Goal: Check status: Check status

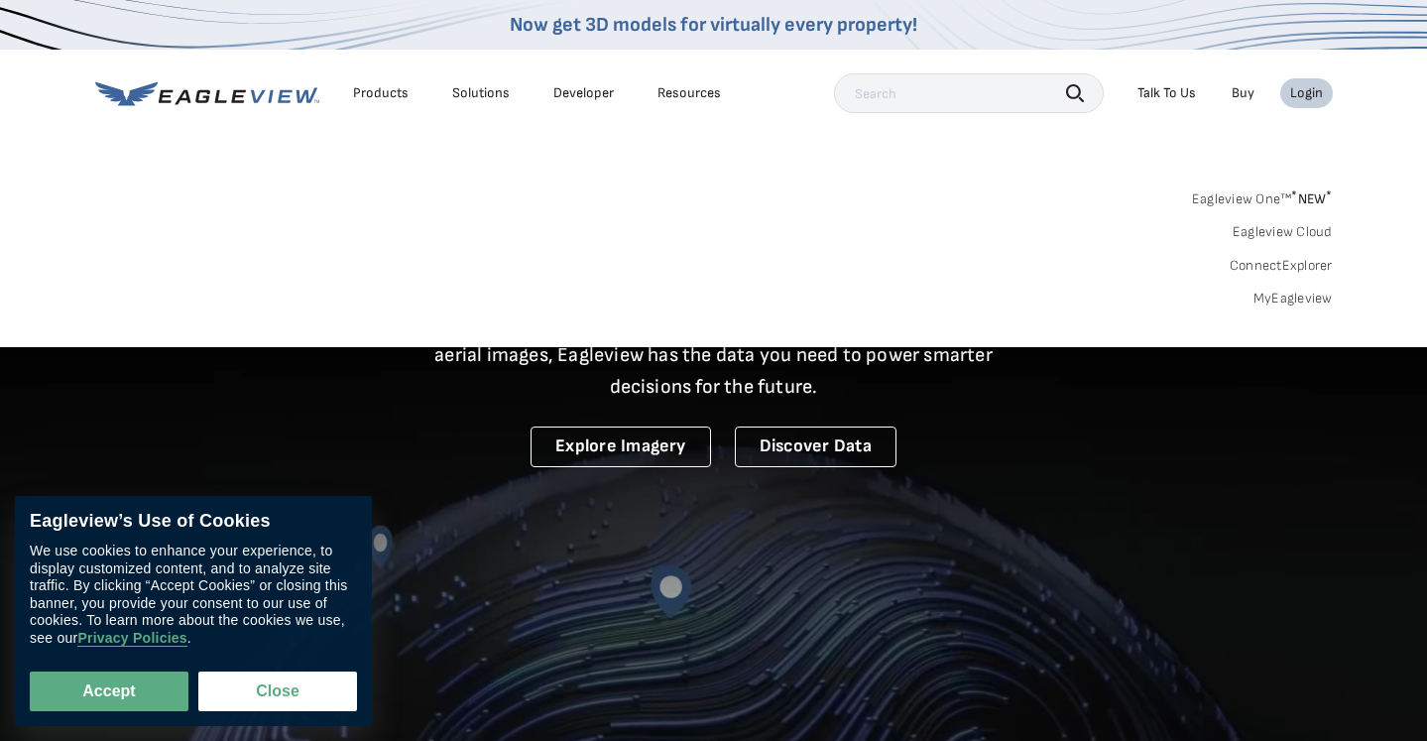
drag, startPoint x: 0, startPoint y: 0, endPoint x: 1273, endPoint y: 302, distance: 1308.8
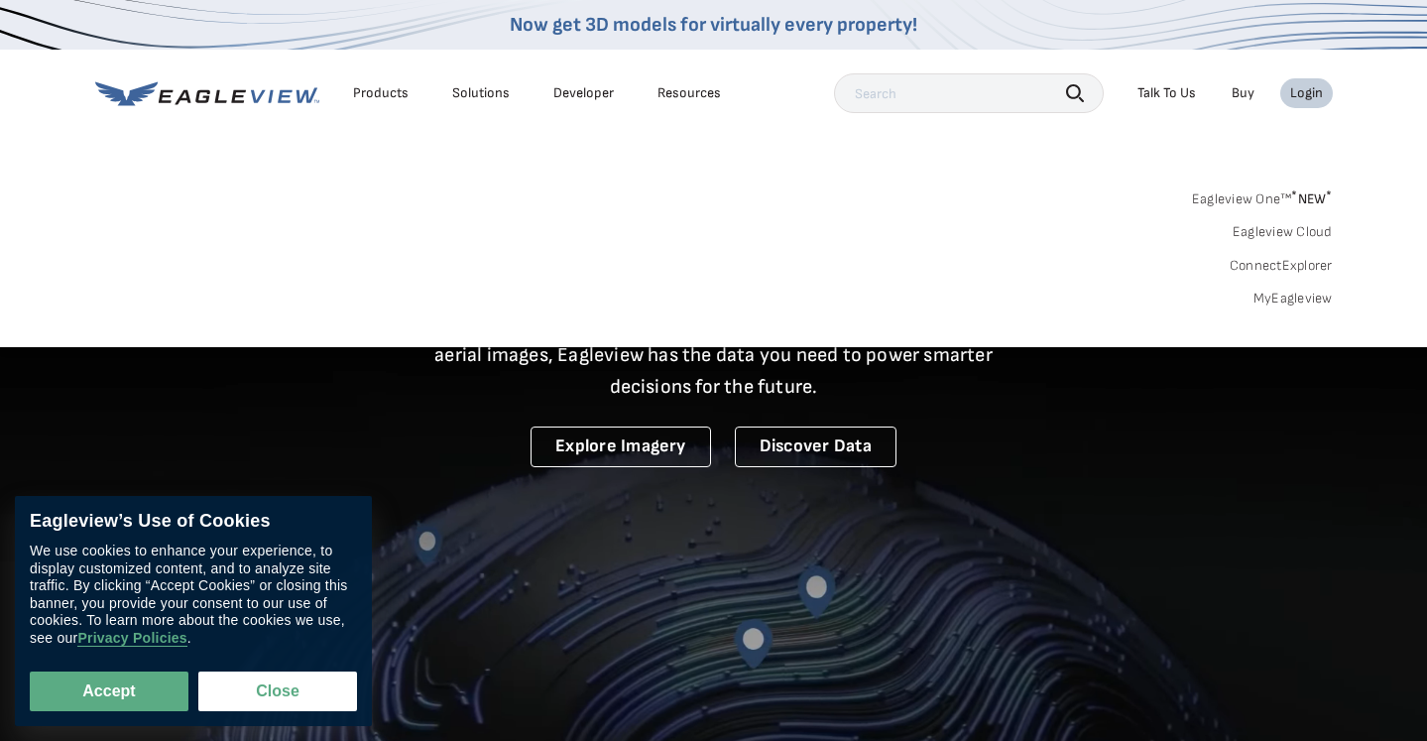
click at [1273, 302] on link "MyEagleview" at bounding box center [1292, 299] width 79 height 18
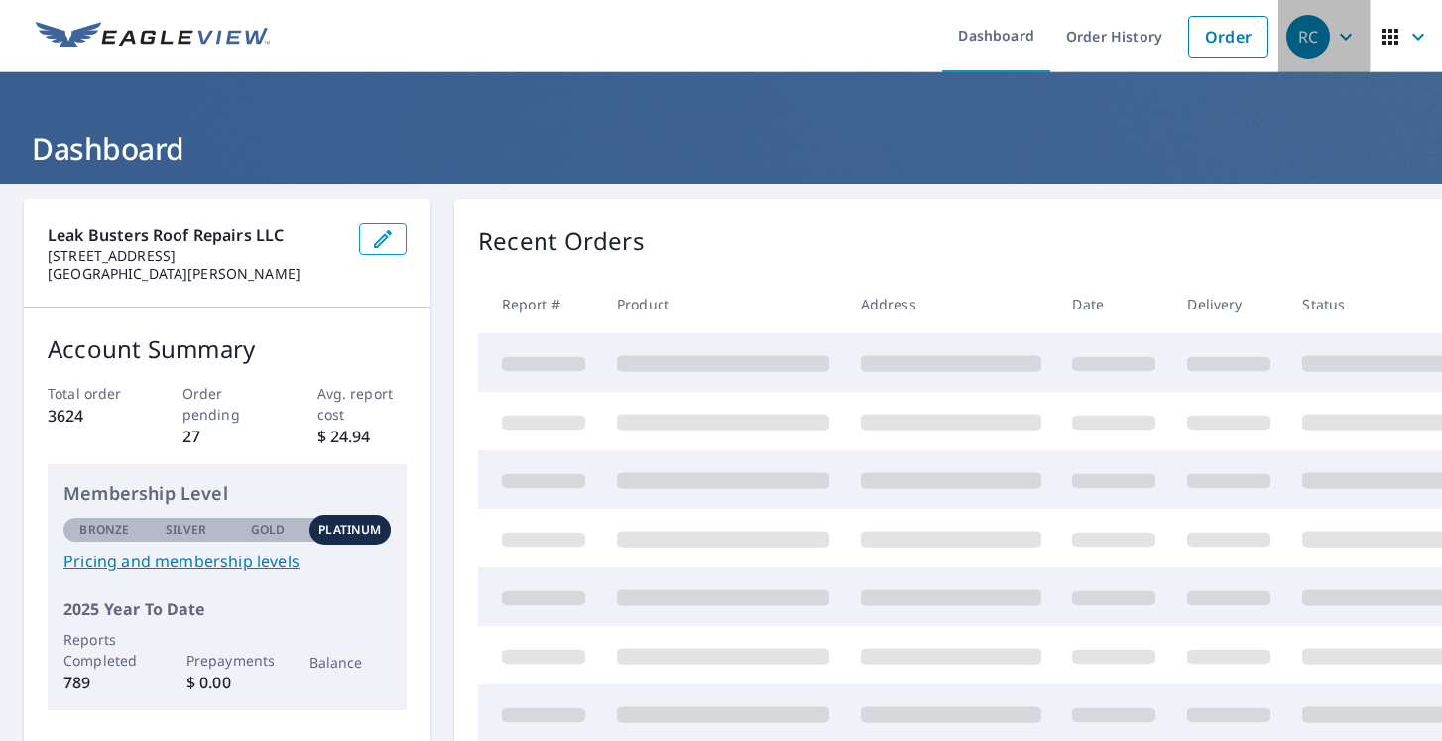
click at [1334, 37] on icon "button" at bounding box center [1346, 37] width 24 height 24
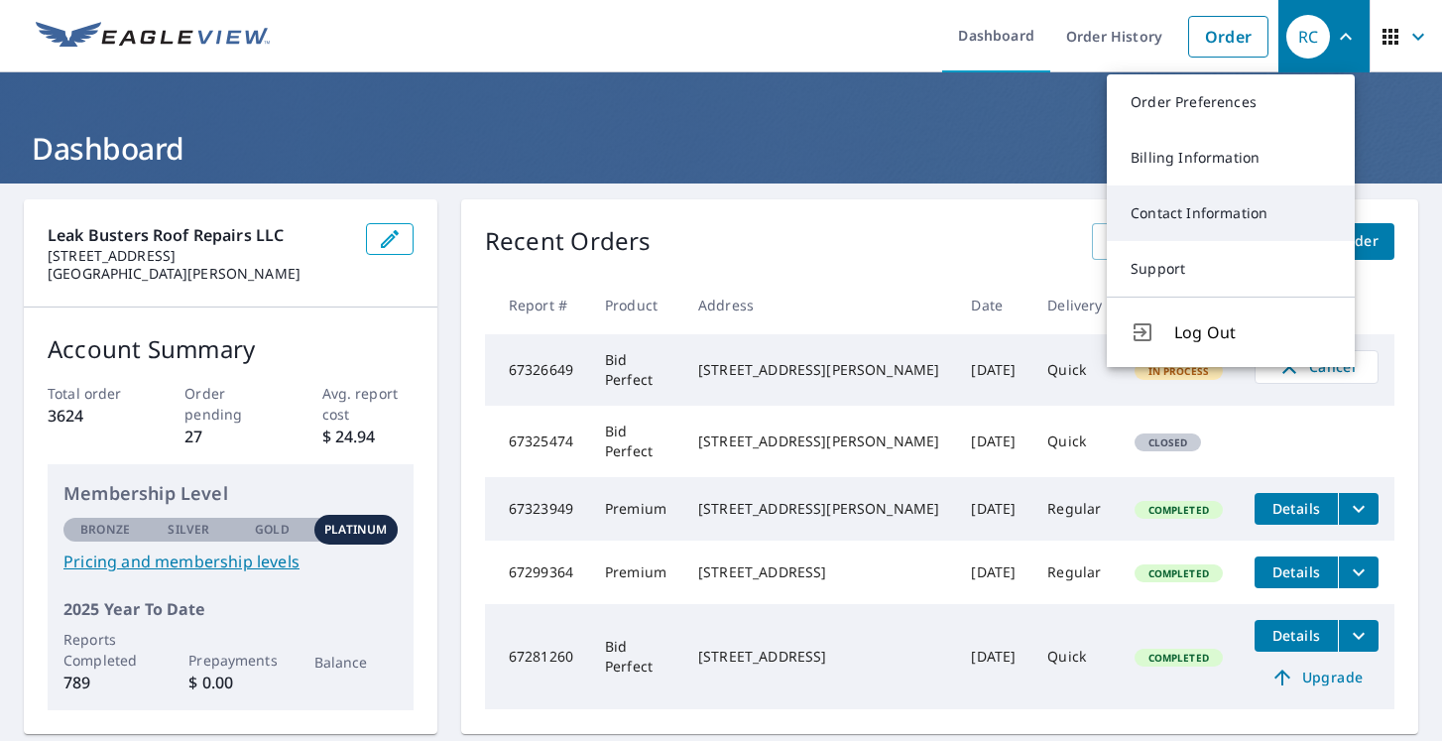
click at [1197, 194] on link "Contact Information" at bounding box center [1231, 213] width 248 height 56
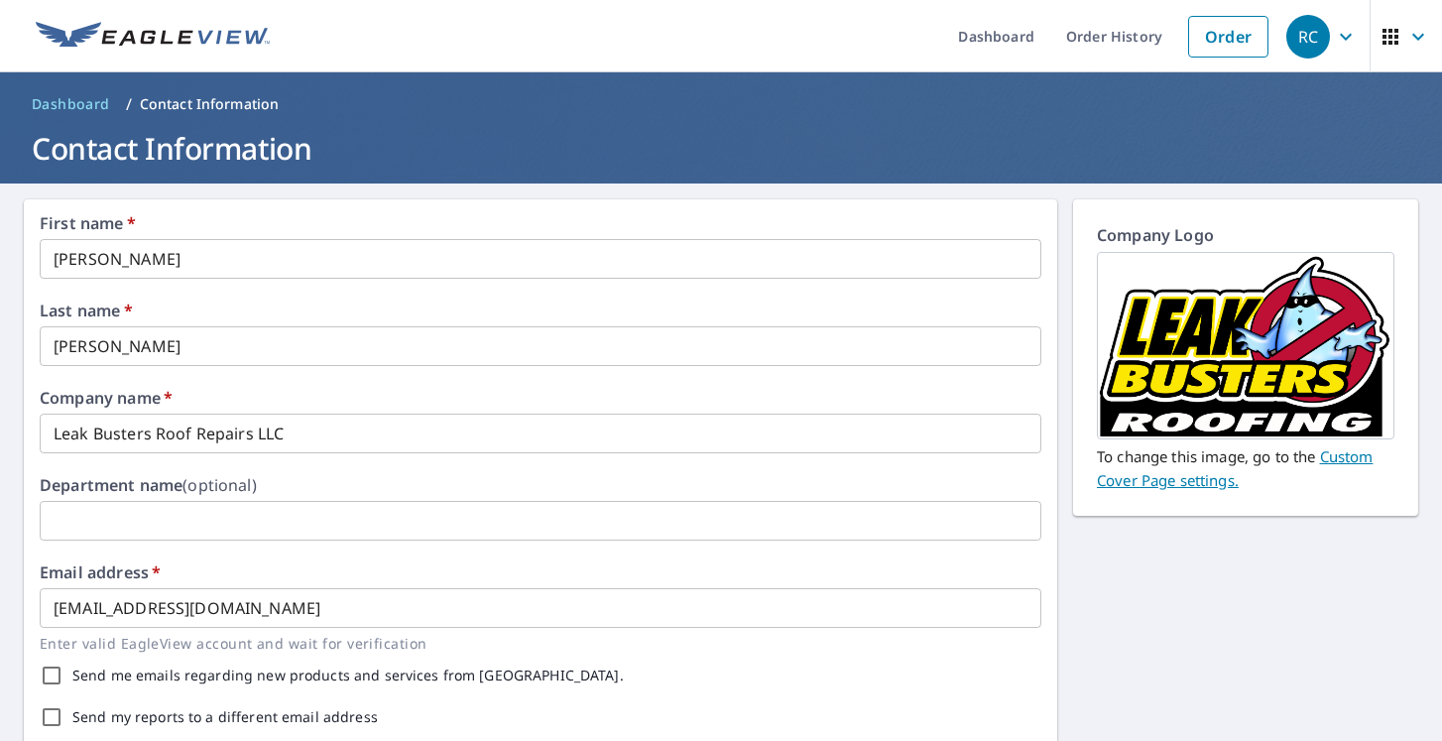
click at [1406, 36] on icon "button" at bounding box center [1418, 37] width 24 height 24
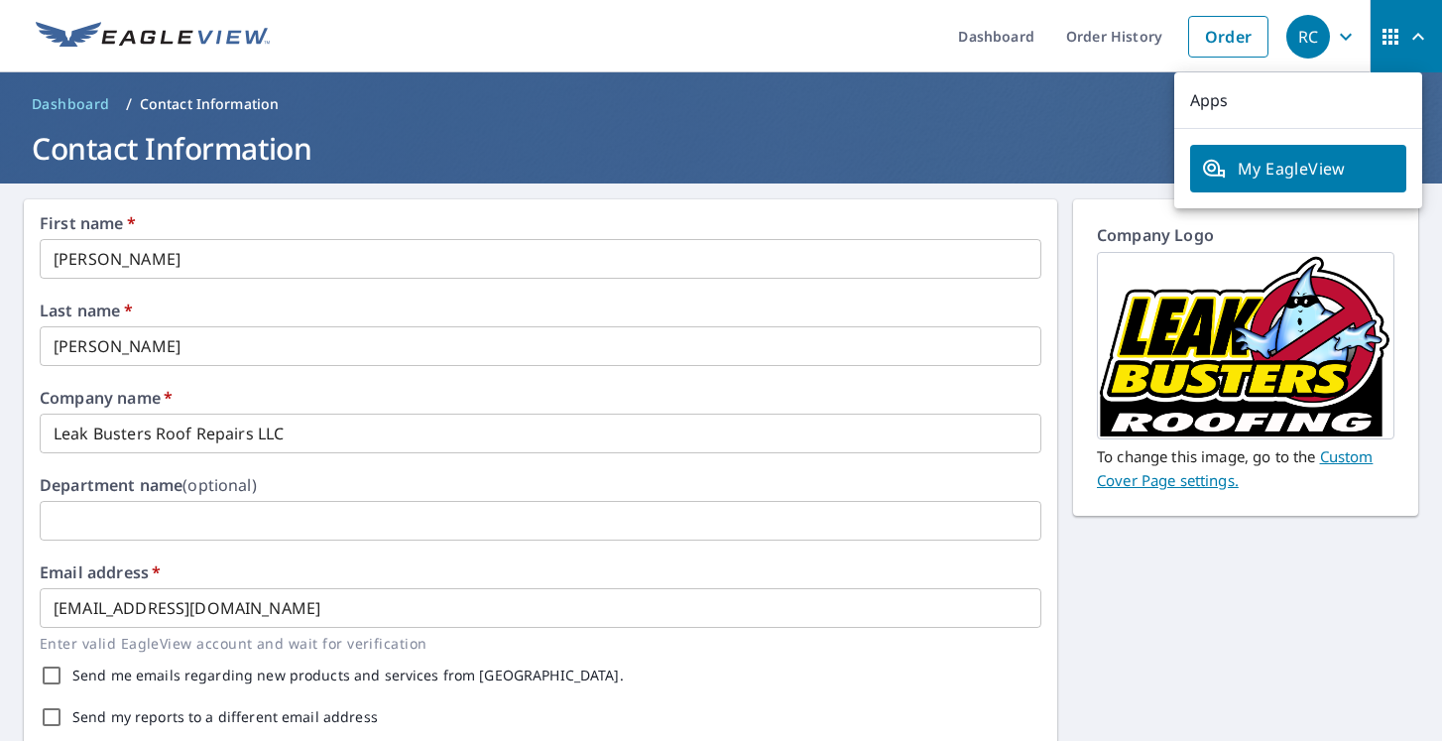
click at [1304, 38] on div "RC" at bounding box center [1308, 37] width 44 height 44
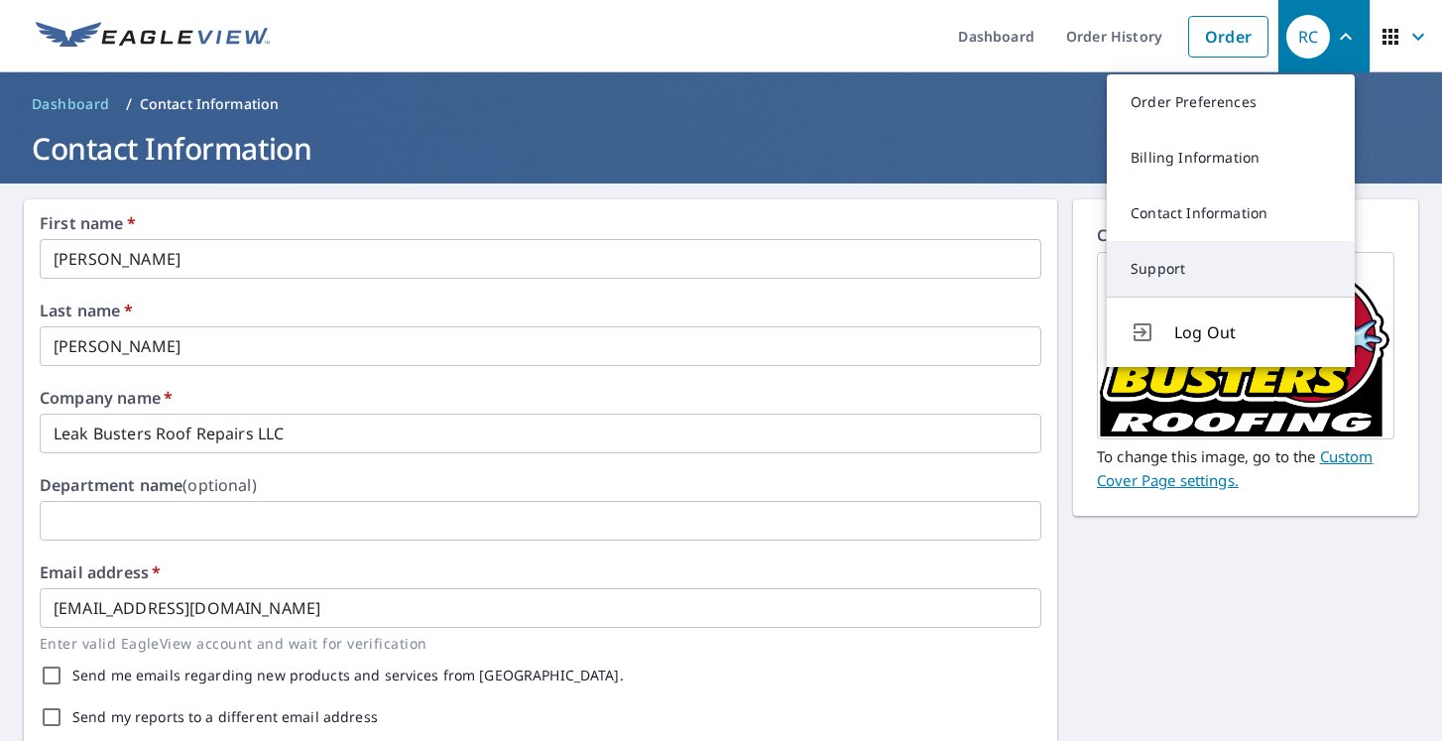
click at [1211, 245] on link "Support" at bounding box center [1231, 269] width 248 height 56
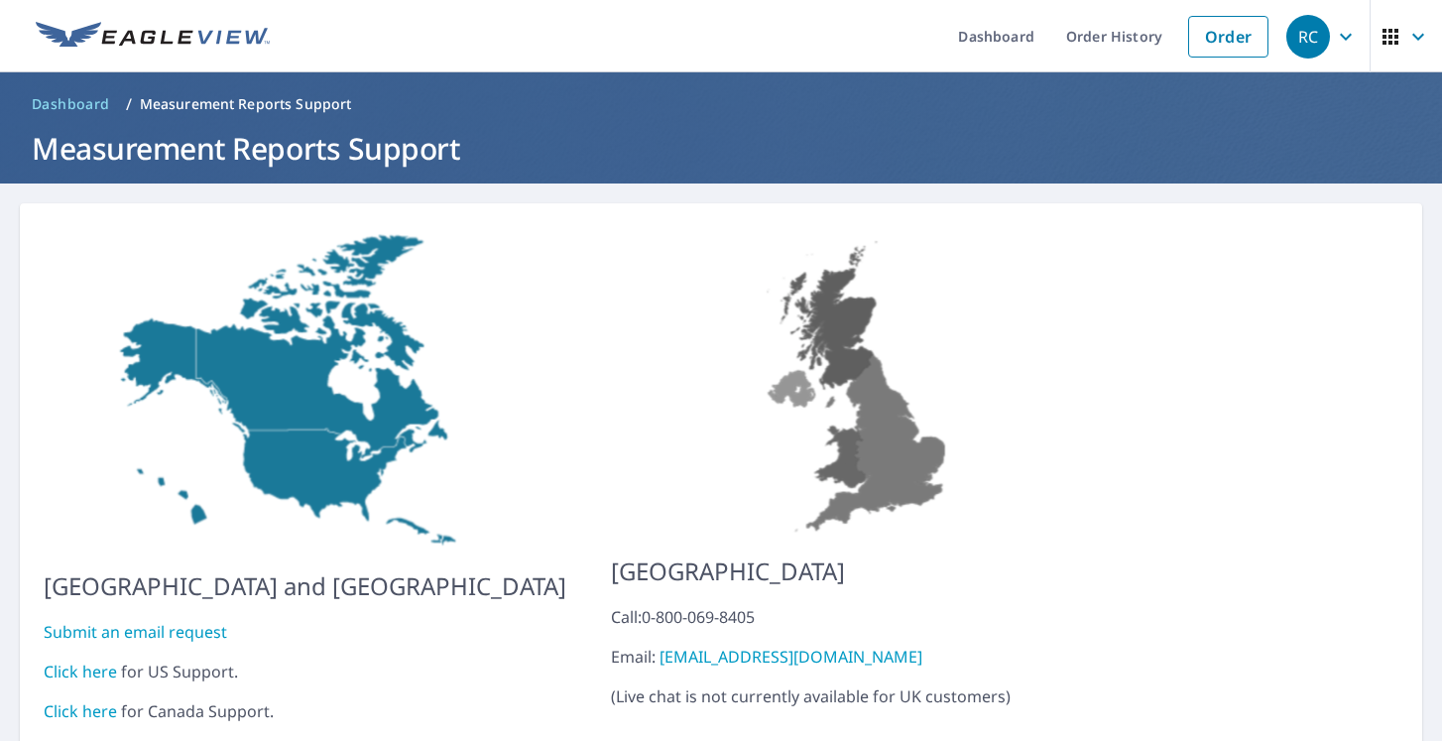
click at [1301, 40] on div "RC" at bounding box center [1308, 37] width 44 height 44
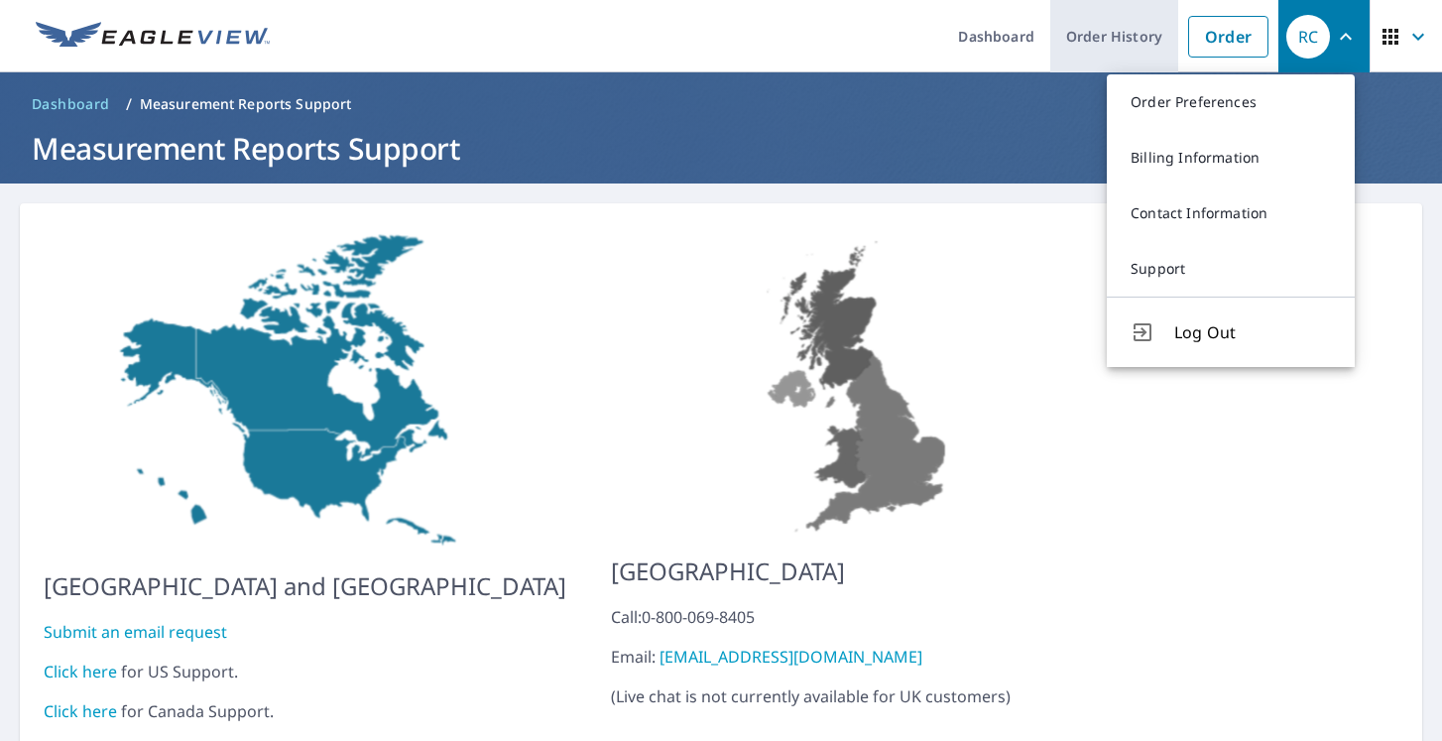
click at [1131, 46] on link "Order History" at bounding box center [1114, 36] width 128 height 72
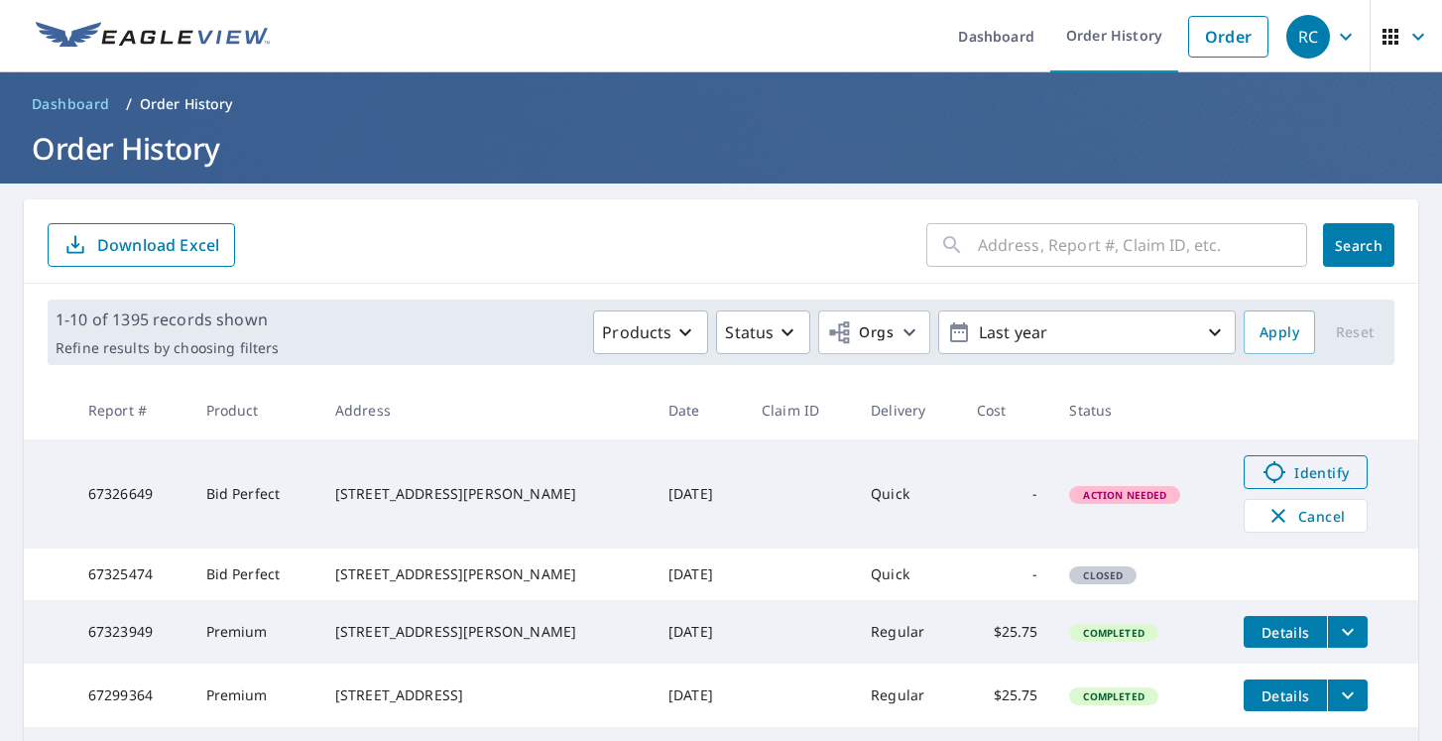
click at [1308, 466] on span "Identify" at bounding box center [1305, 472] width 98 height 24
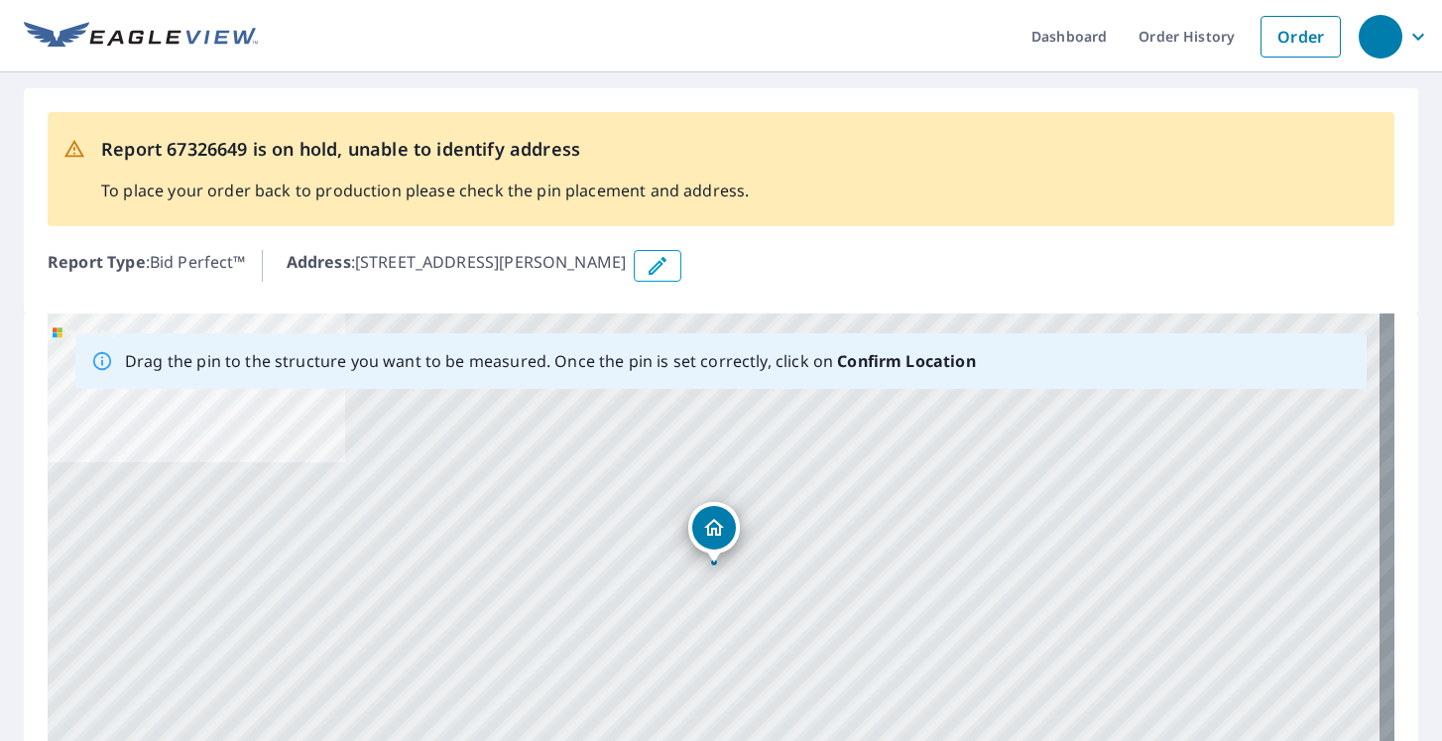
drag, startPoint x: 717, startPoint y: 582, endPoint x: 717, endPoint y: 524, distance: 58.5
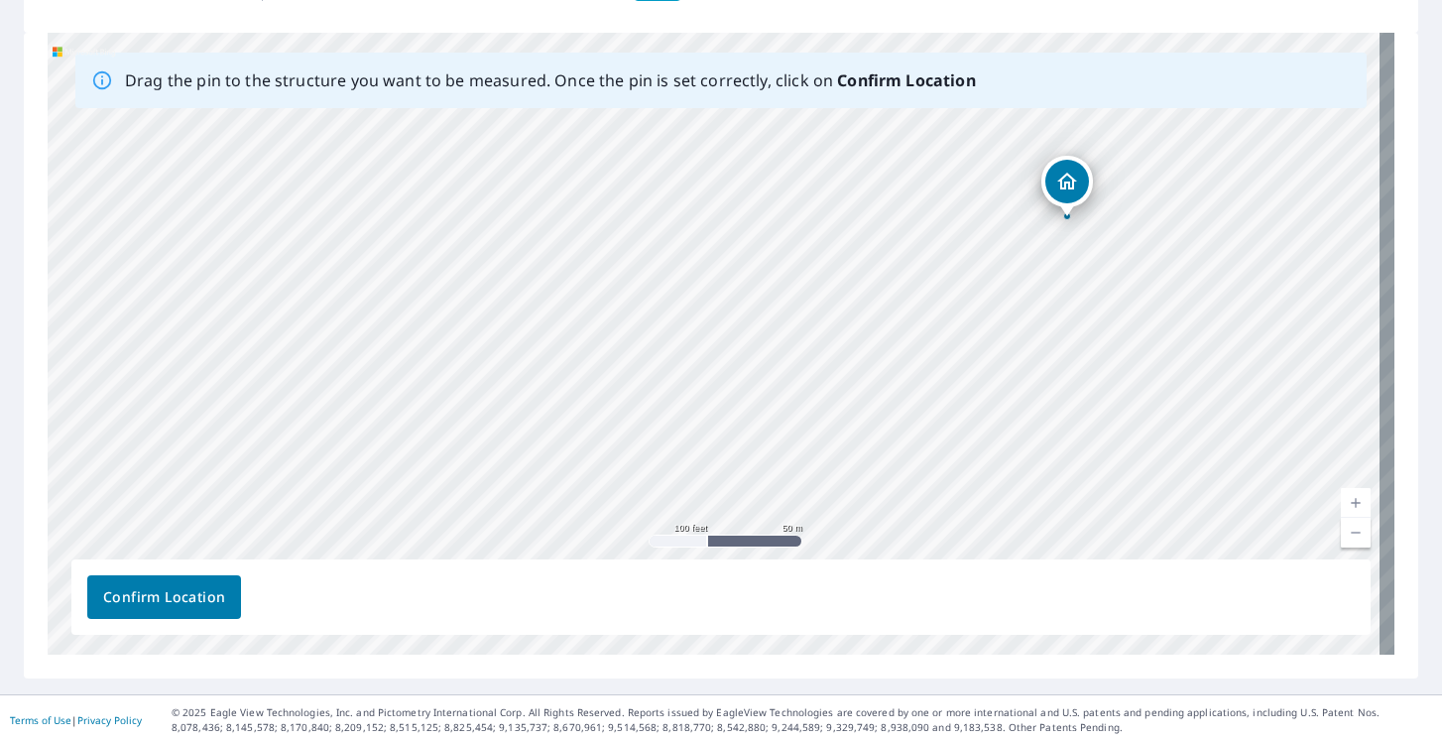
scroll to position [285, 0]
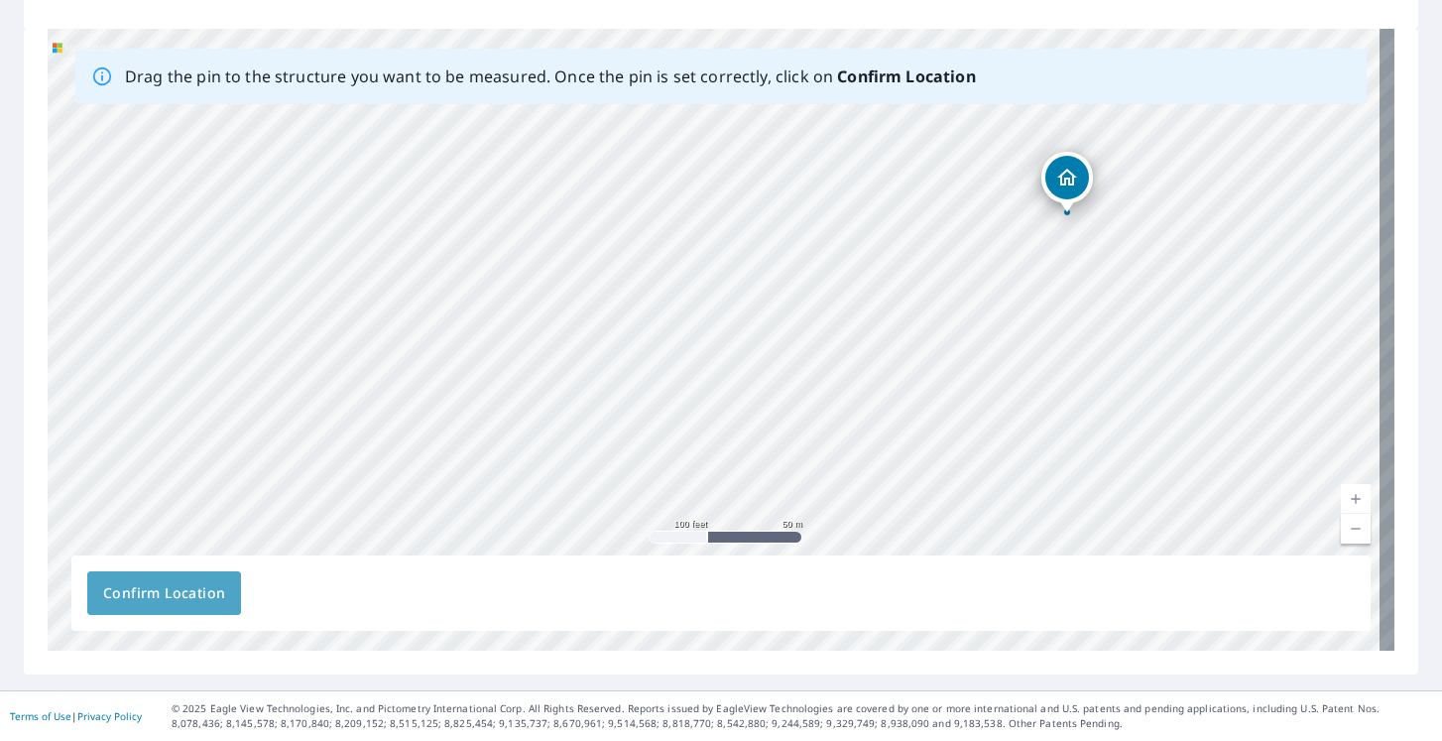
click at [193, 583] on span "Confirm Location" at bounding box center [164, 593] width 122 height 25
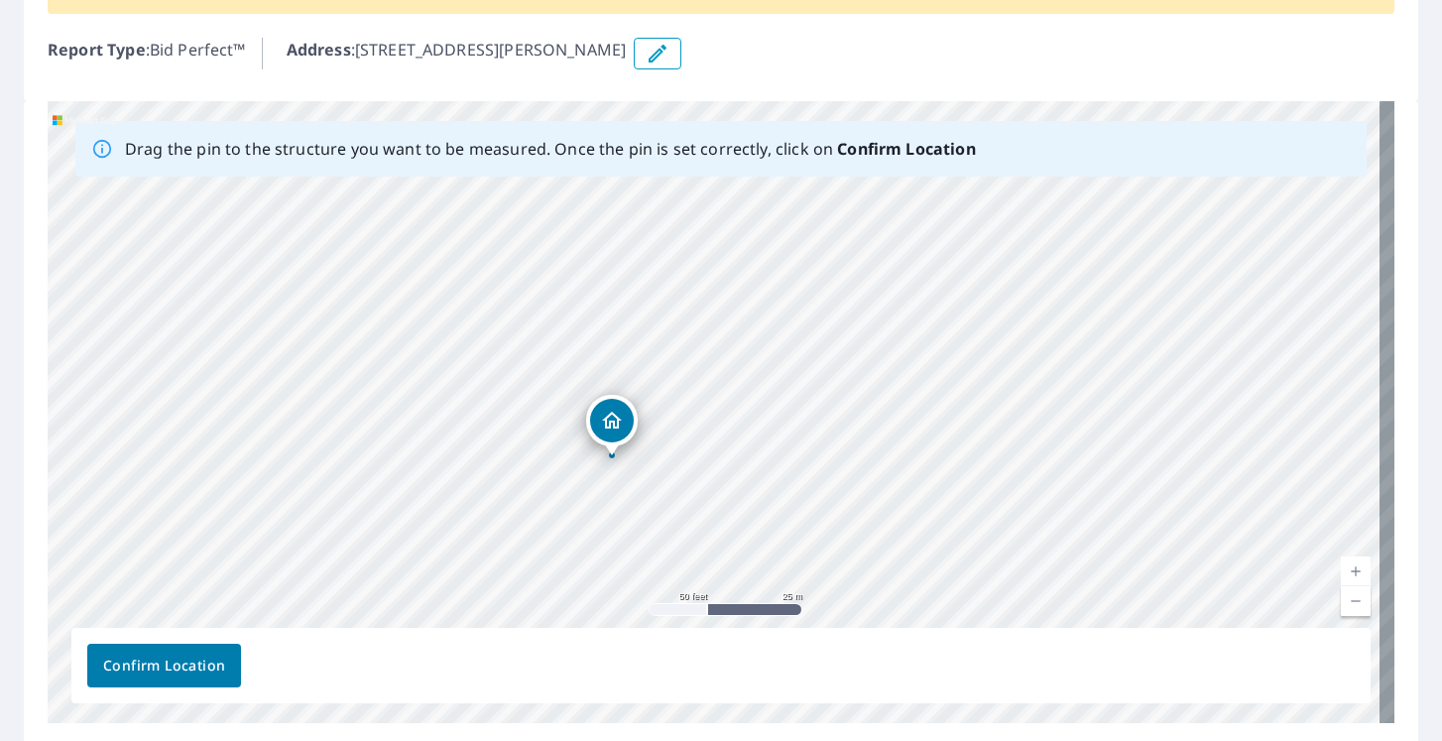
scroll to position [309, 0]
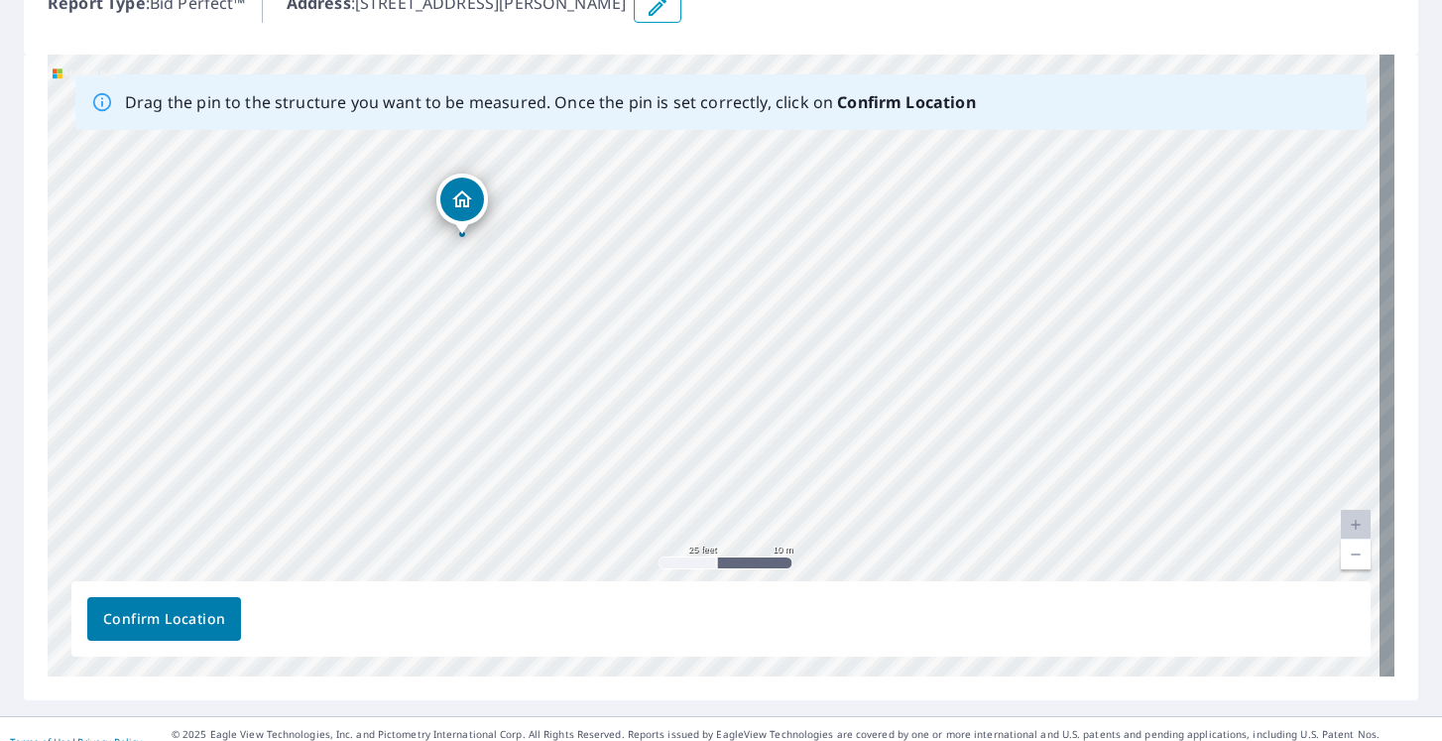
drag, startPoint x: 267, startPoint y: 344, endPoint x: 464, endPoint y: 196, distance: 246.5
click at [464, 196] on div "2822 Stoneway Ln Fort Pierce, FL 34982" at bounding box center [721, 366] width 1347 height 622
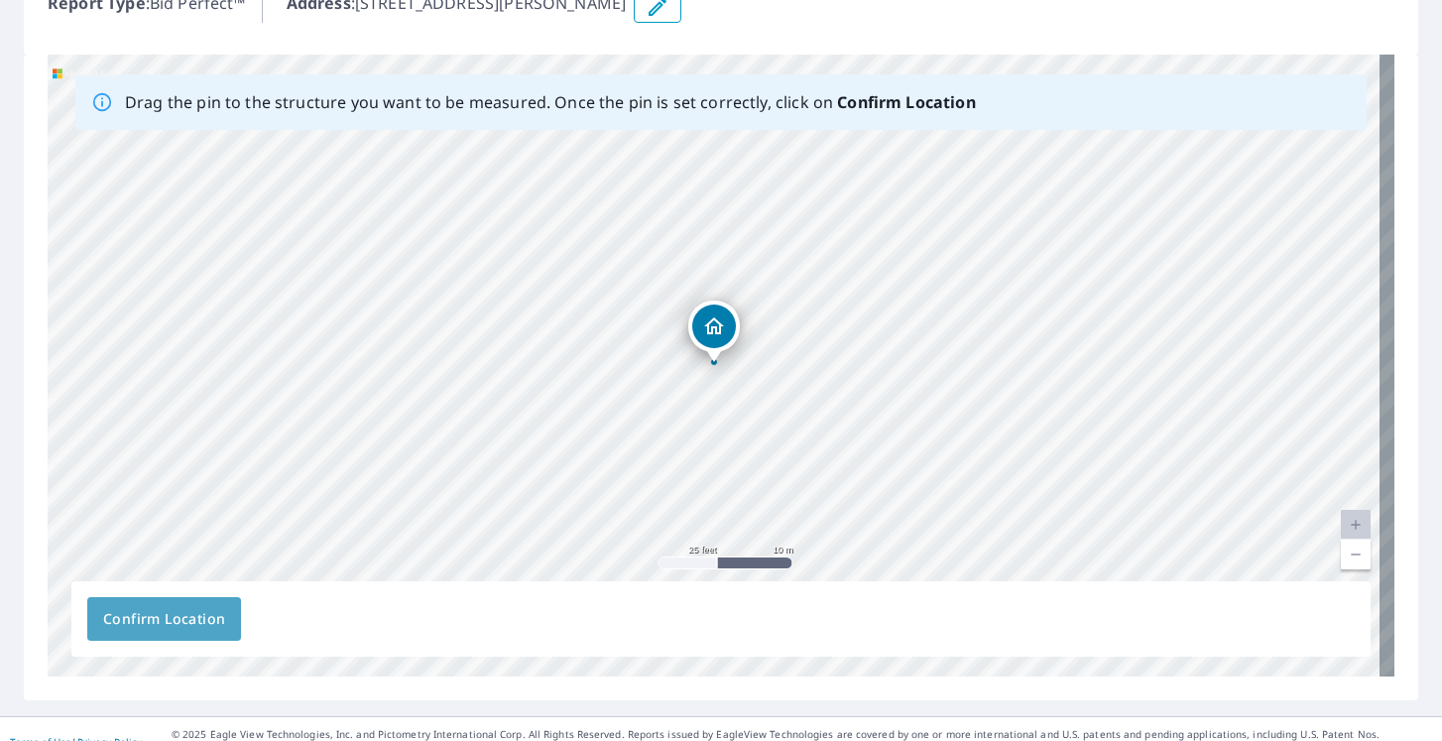
click at [141, 615] on span "Confirm Location" at bounding box center [164, 619] width 122 height 25
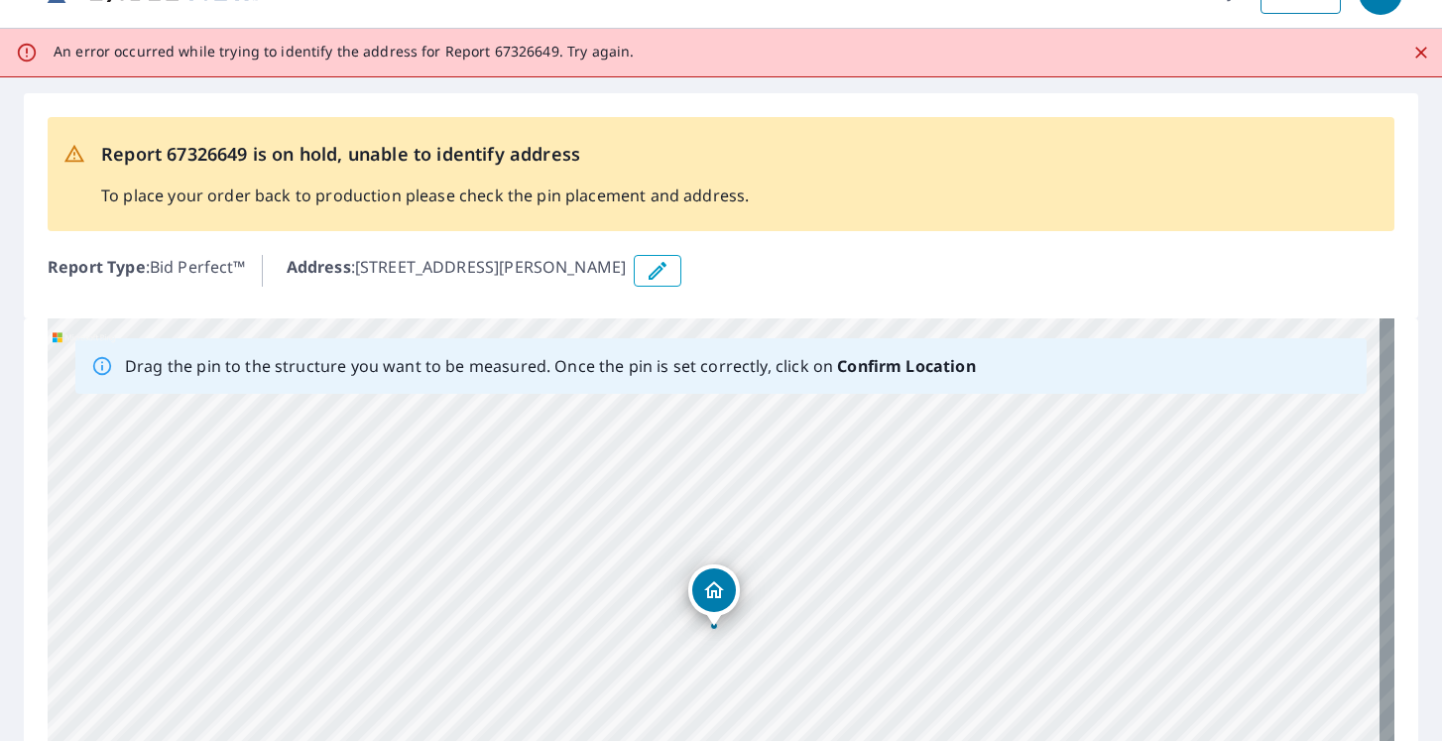
scroll to position [0, 0]
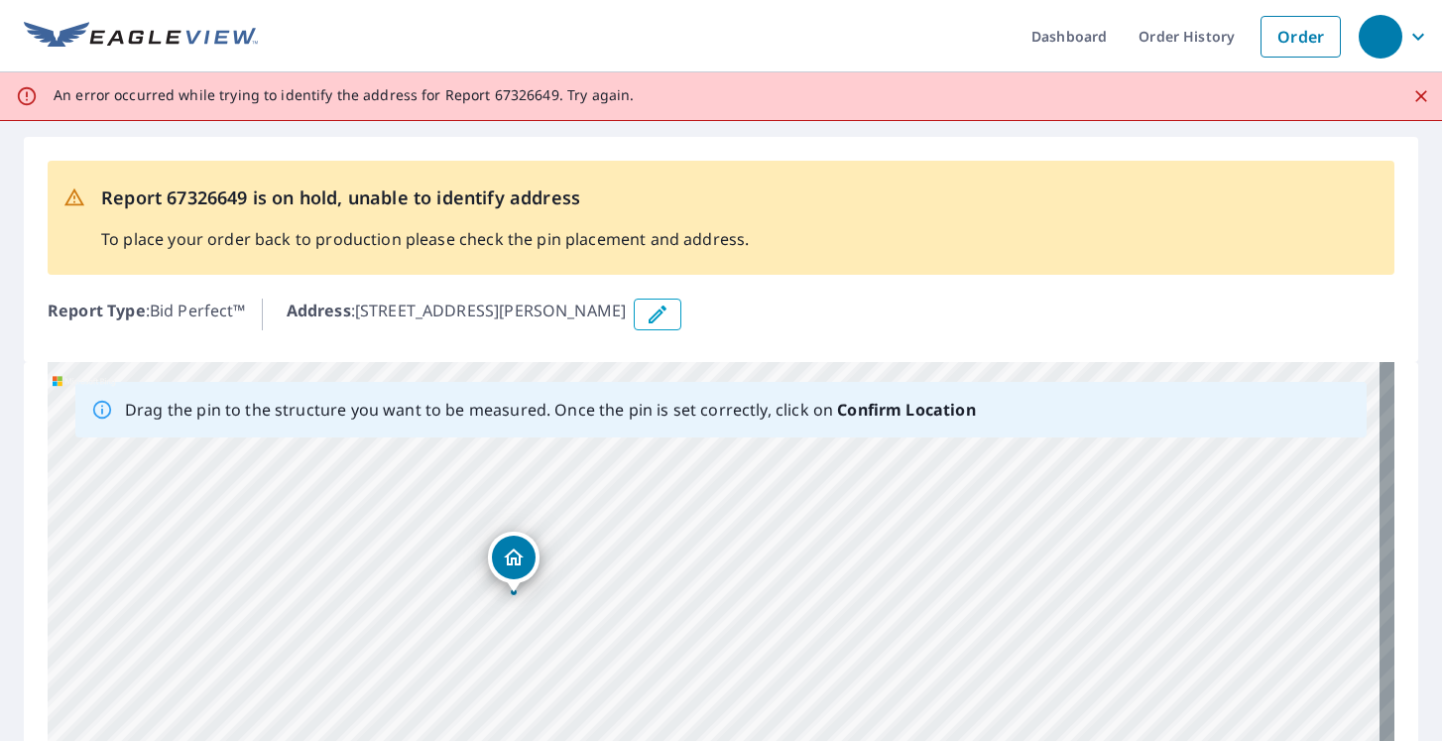
drag, startPoint x: 604, startPoint y: 481, endPoint x: 510, endPoint y: 553, distance: 118.8
click at [510, 553] on div "2822 Stoneway Ln Fort Pierce, FL 34982" at bounding box center [721, 673] width 1347 height 622
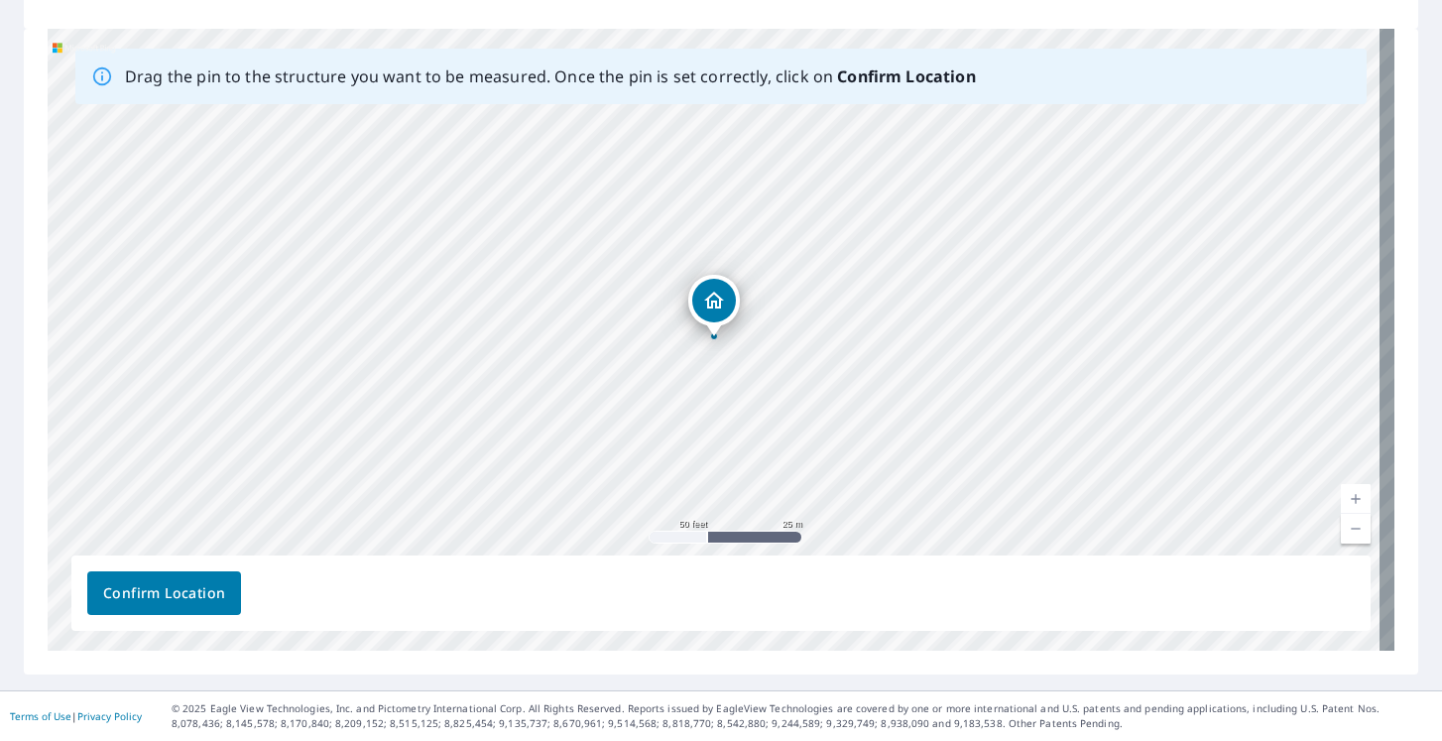
click at [165, 604] on span "Confirm Location" at bounding box center [164, 593] width 122 height 25
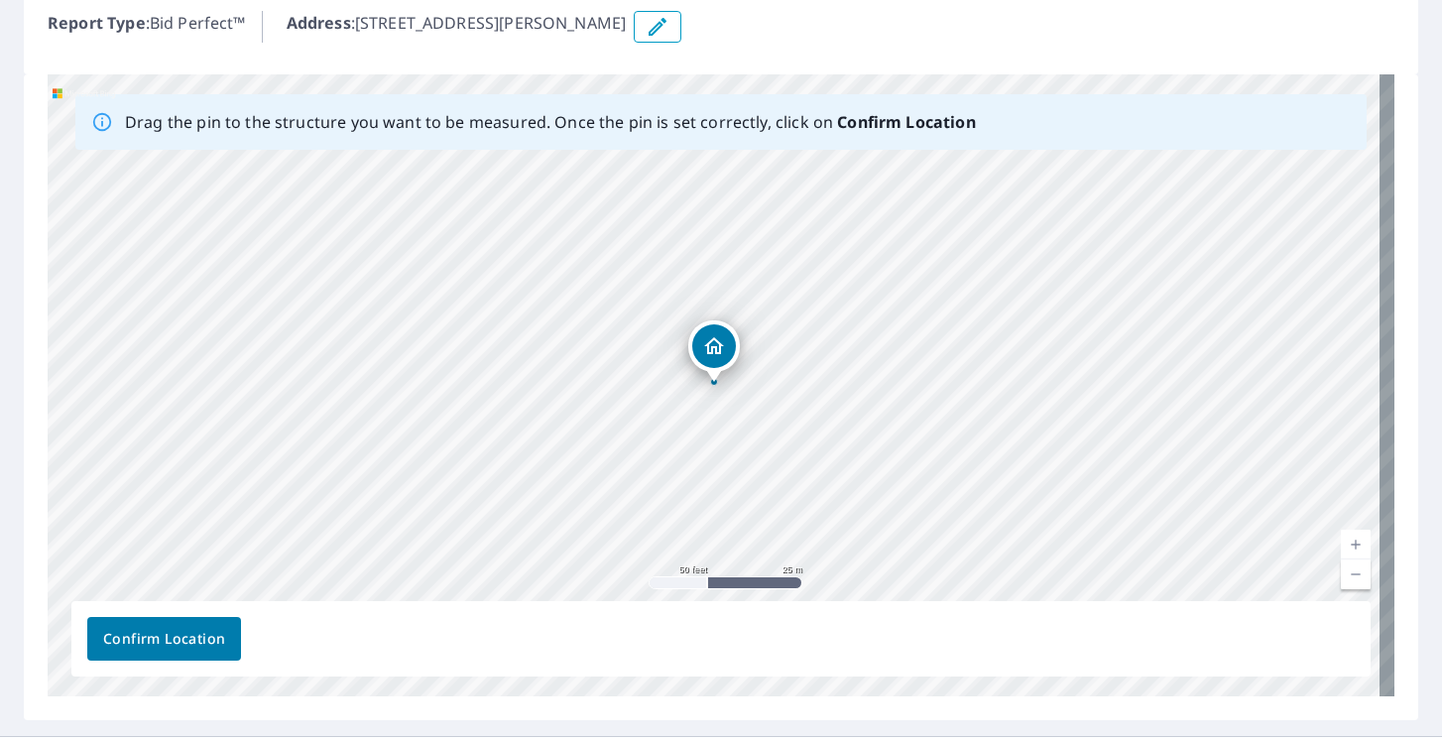
scroll to position [333, 0]
